Goal: Task Accomplishment & Management: Use online tool/utility

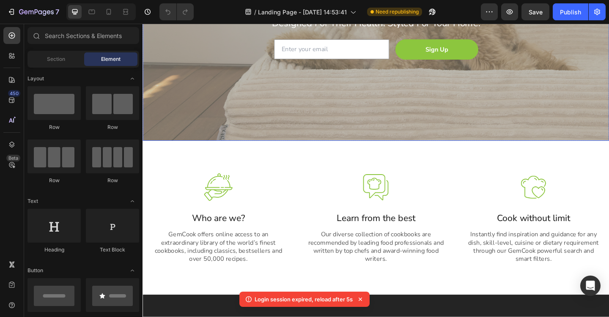
scroll to position [174, 0]
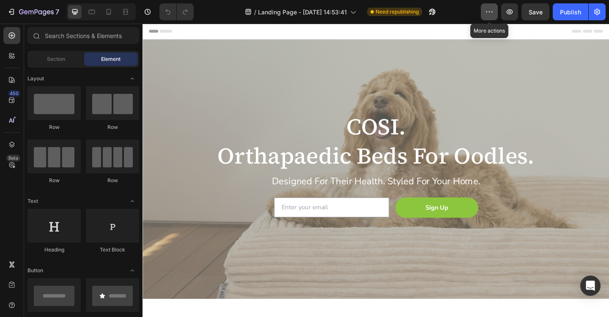
click at [494, 17] on button "button" at bounding box center [489, 11] width 17 height 17
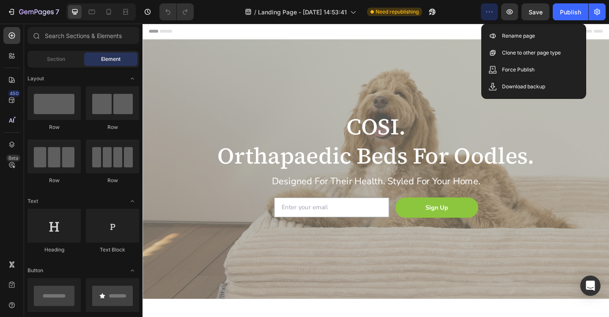
click at [494, 17] on button "button" at bounding box center [489, 11] width 17 height 17
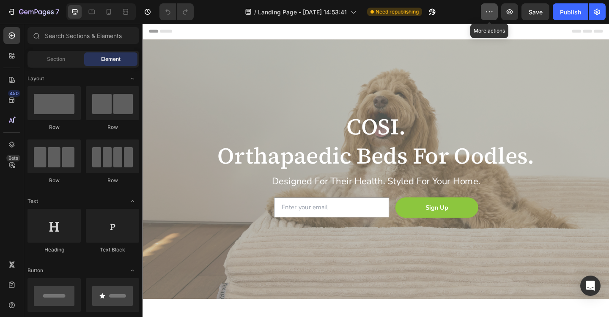
click at [494, 17] on button "button" at bounding box center [489, 11] width 17 height 17
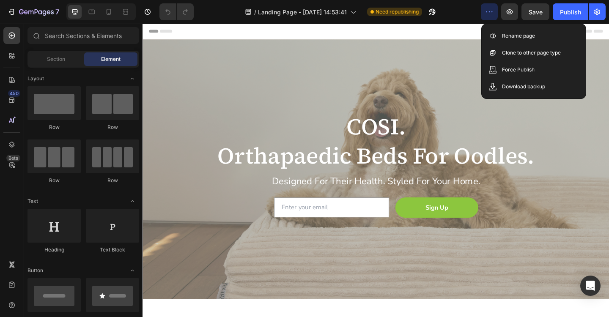
click at [494, 17] on button "button" at bounding box center [489, 11] width 17 height 17
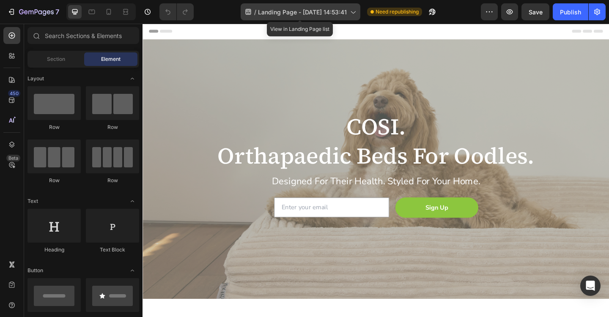
click at [351, 13] on icon at bounding box center [353, 12] width 8 height 8
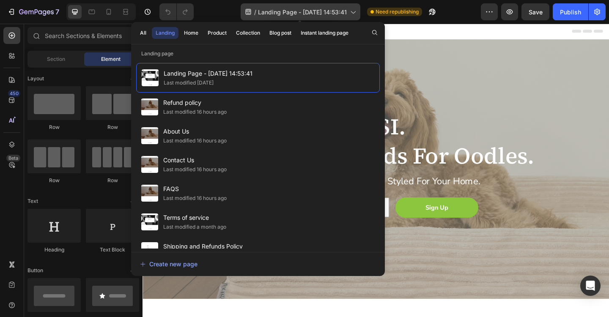
click at [351, 13] on icon at bounding box center [353, 12] width 8 height 8
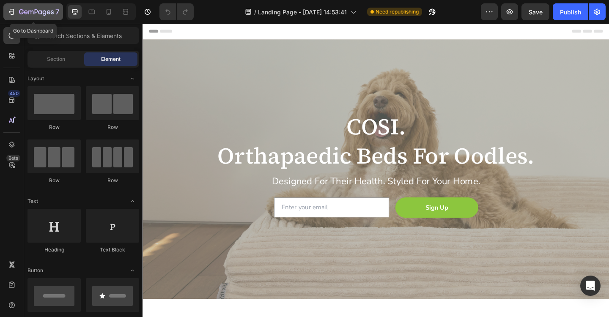
click at [13, 15] on icon "button" at bounding box center [11, 12] width 8 height 8
